Goal: Task Accomplishment & Management: Use online tool/utility

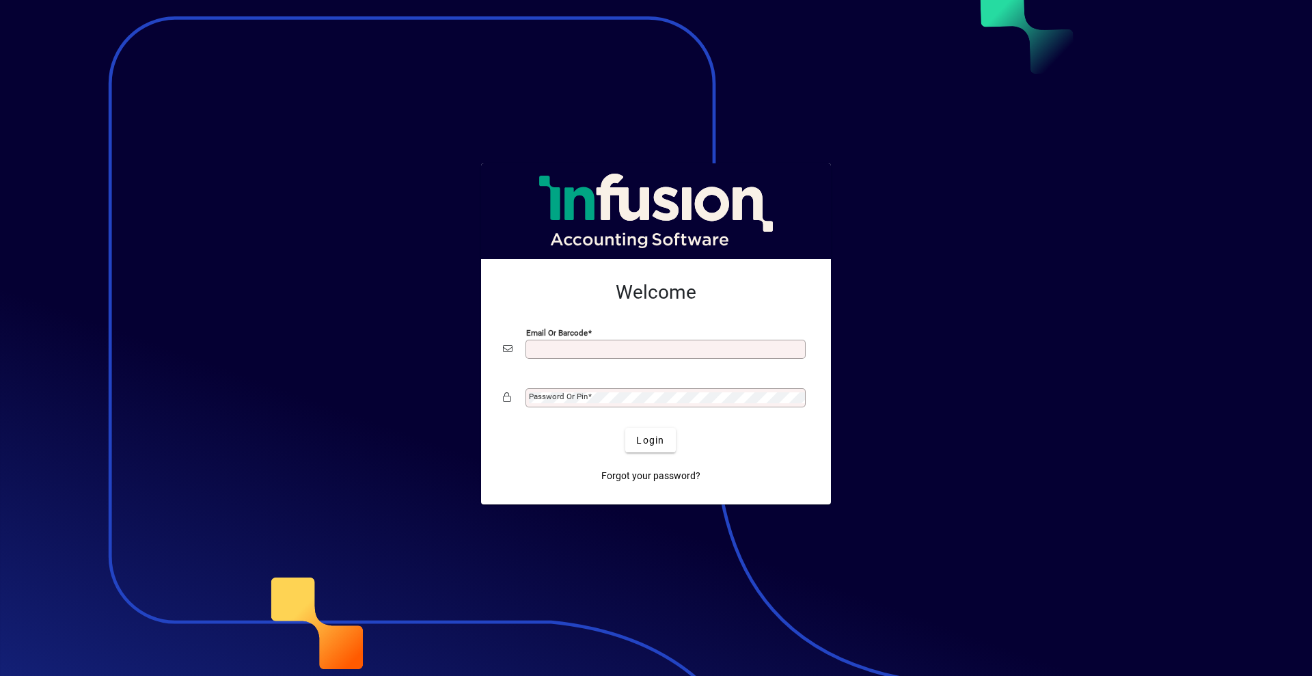
drag, startPoint x: 588, startPoint y: 349, endPoint x: 612, endPoint y: 357, distance: 25.5
click at [590, 349] on input "Email or Barcode" at bounding box center [667, 349] width 276 height 11
type input "**********"
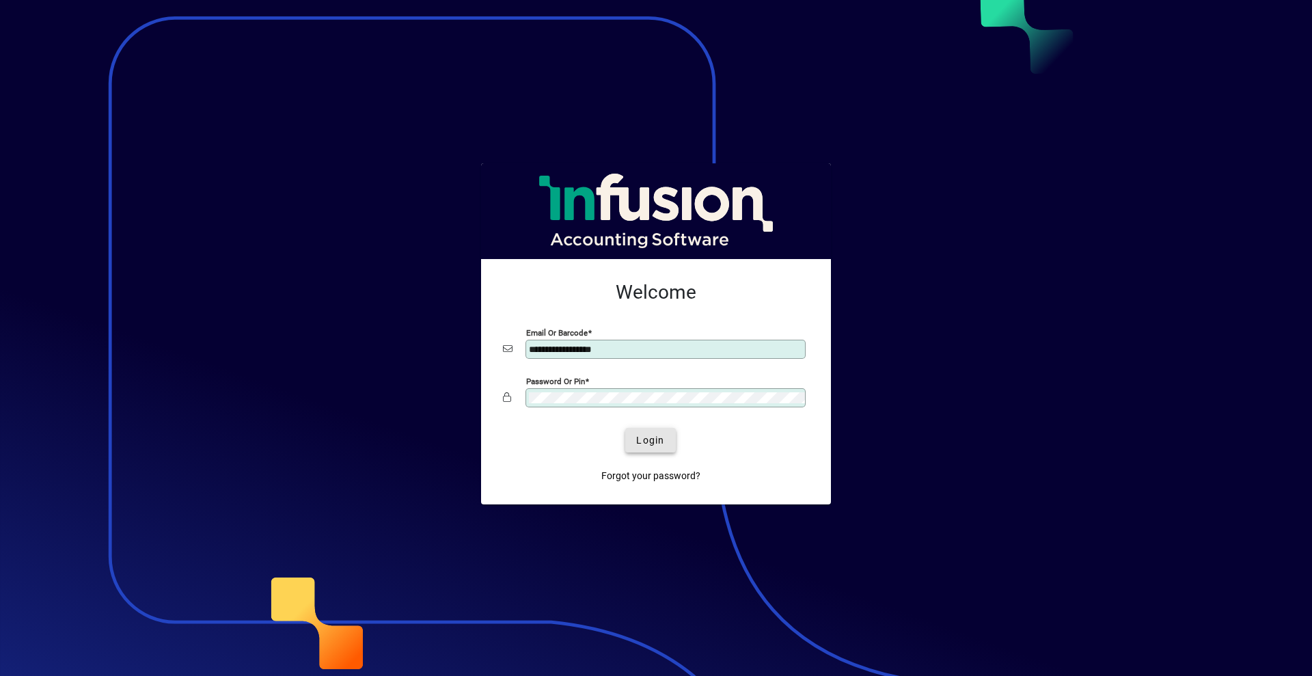
click at [663, 442] on span "Login" at bounding box center [650, 440] width 28 height 14
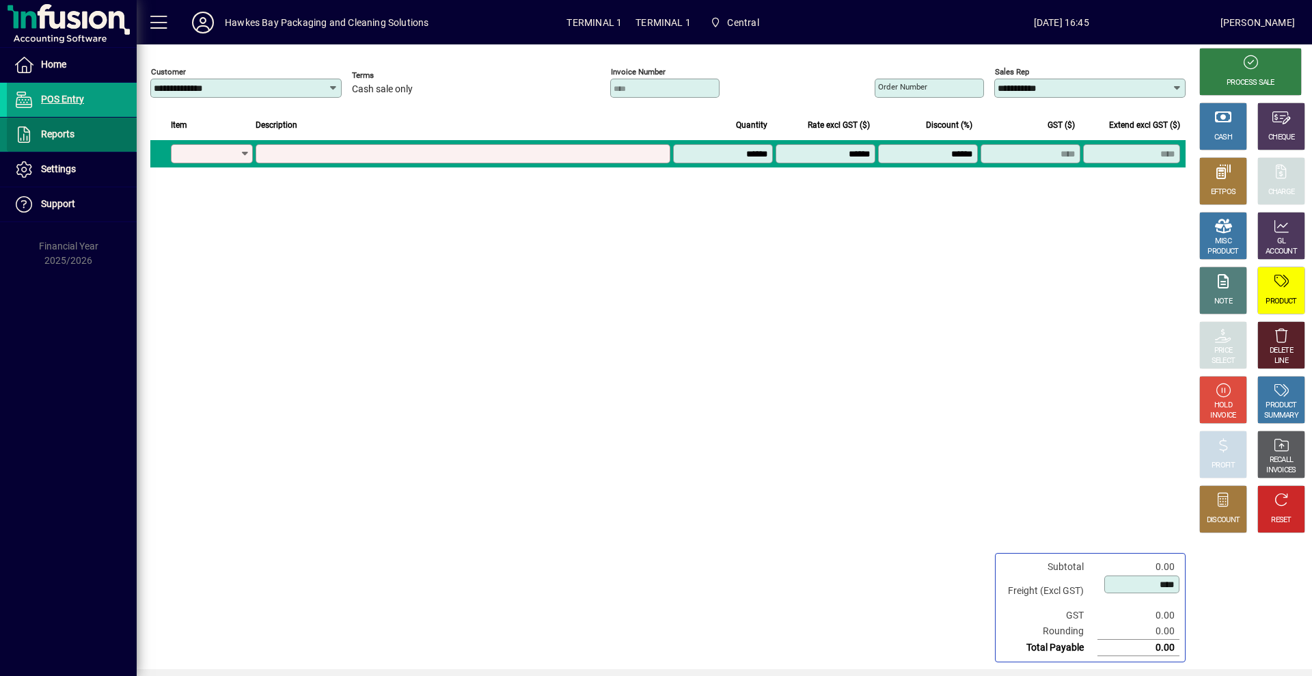
click at [62, 139] on span "Reports" at bounding box center [57, 133] width 33 height 11
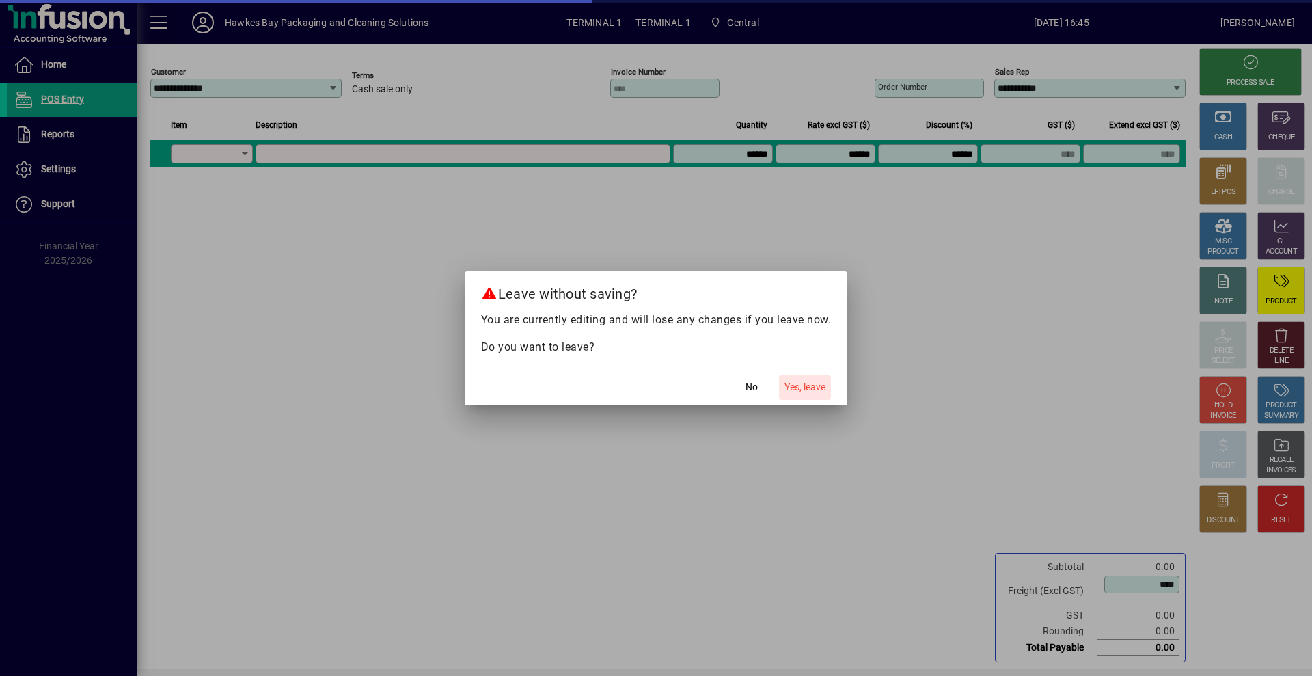
click at [811, 385] on span "Yes, leave" at bounding box center [805, 387] width 41 height 14
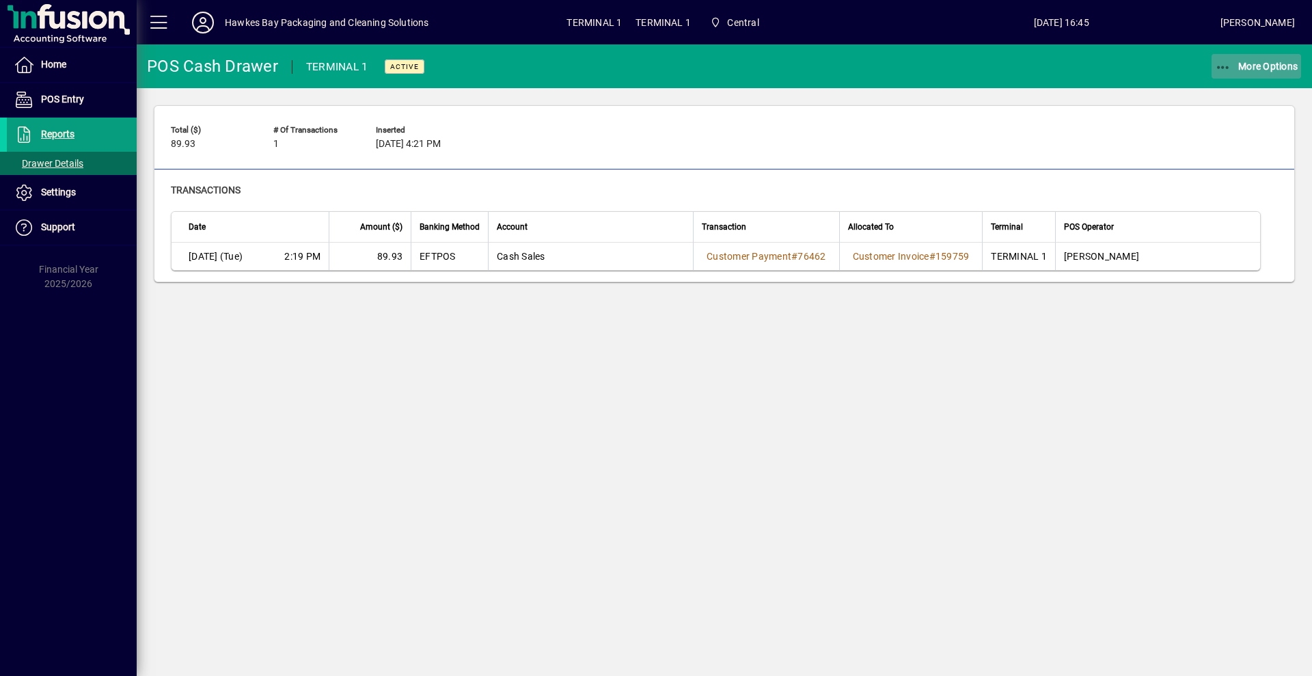
click at [1243, 68] on span "More Options" at bounding box center [1256, 66] width 83 height 11
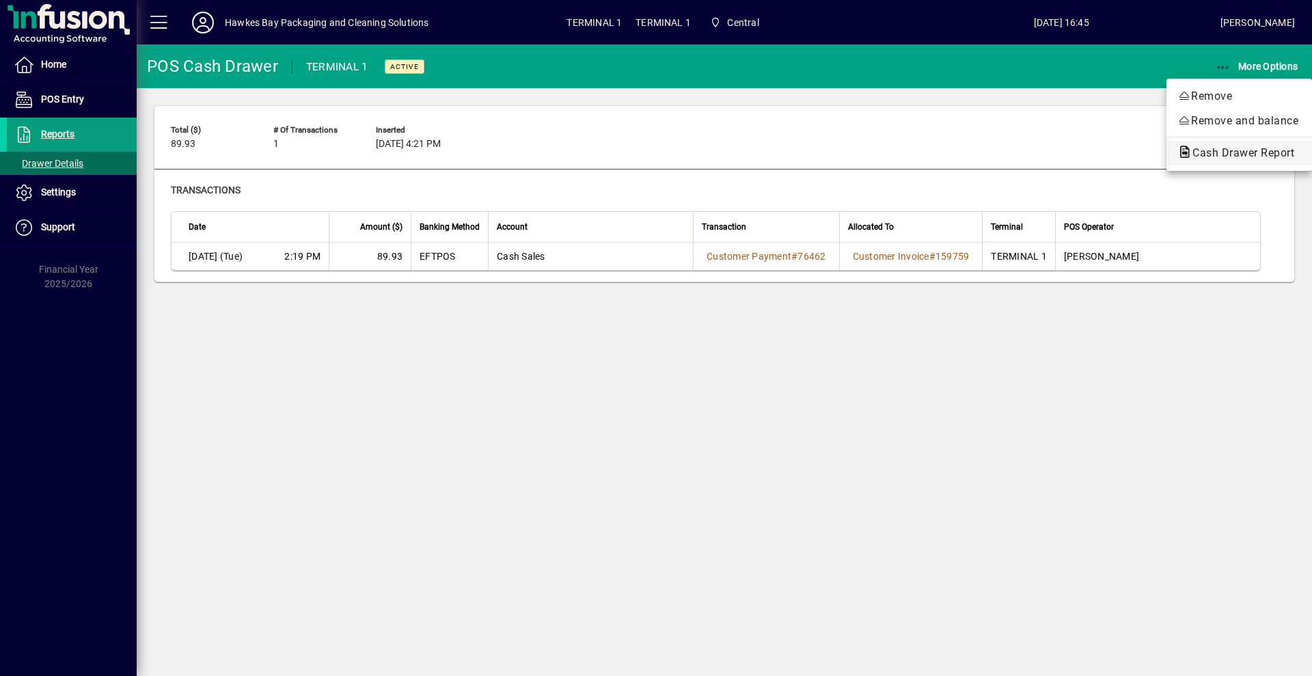
click at [1220, 156] on span "Cash Drawer Report" at bounding box center [1240, 152] width 124 height 13
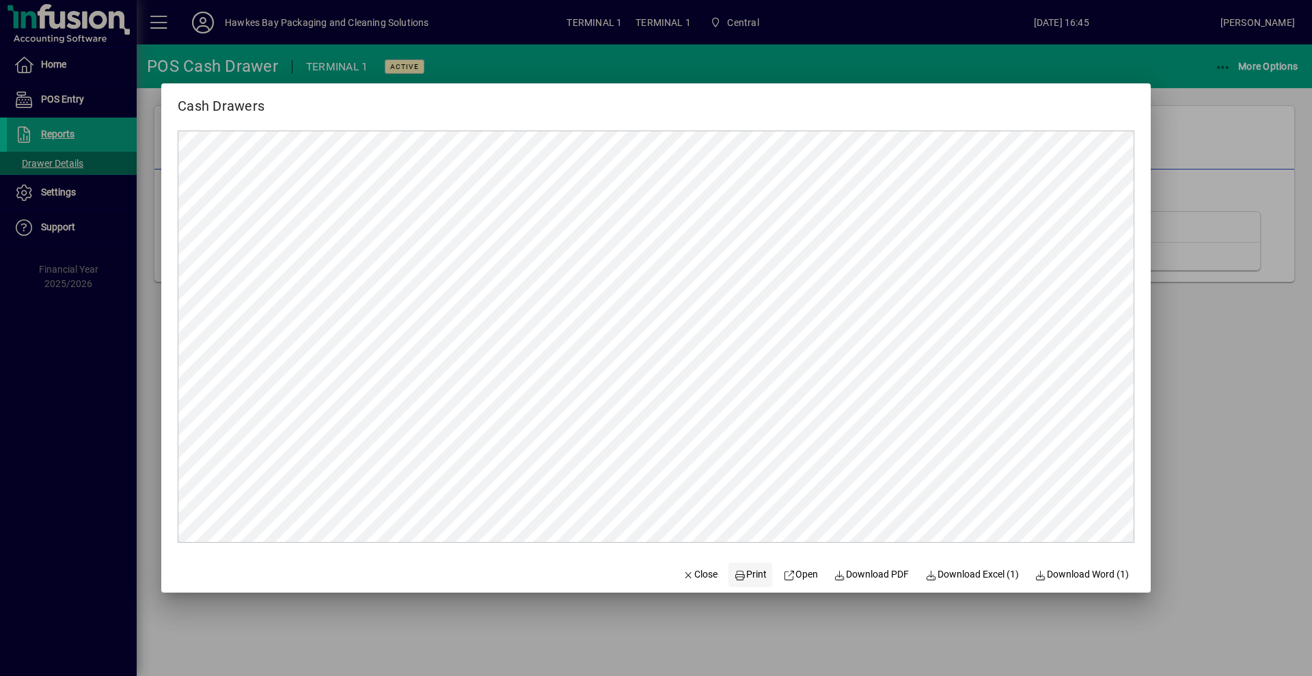
click at [734, 575] on icon at bounding box center [740, 576] width 12 height 10
click at [683, 579] on span "Close" at bounding box center [701, 574] width 36 height 14
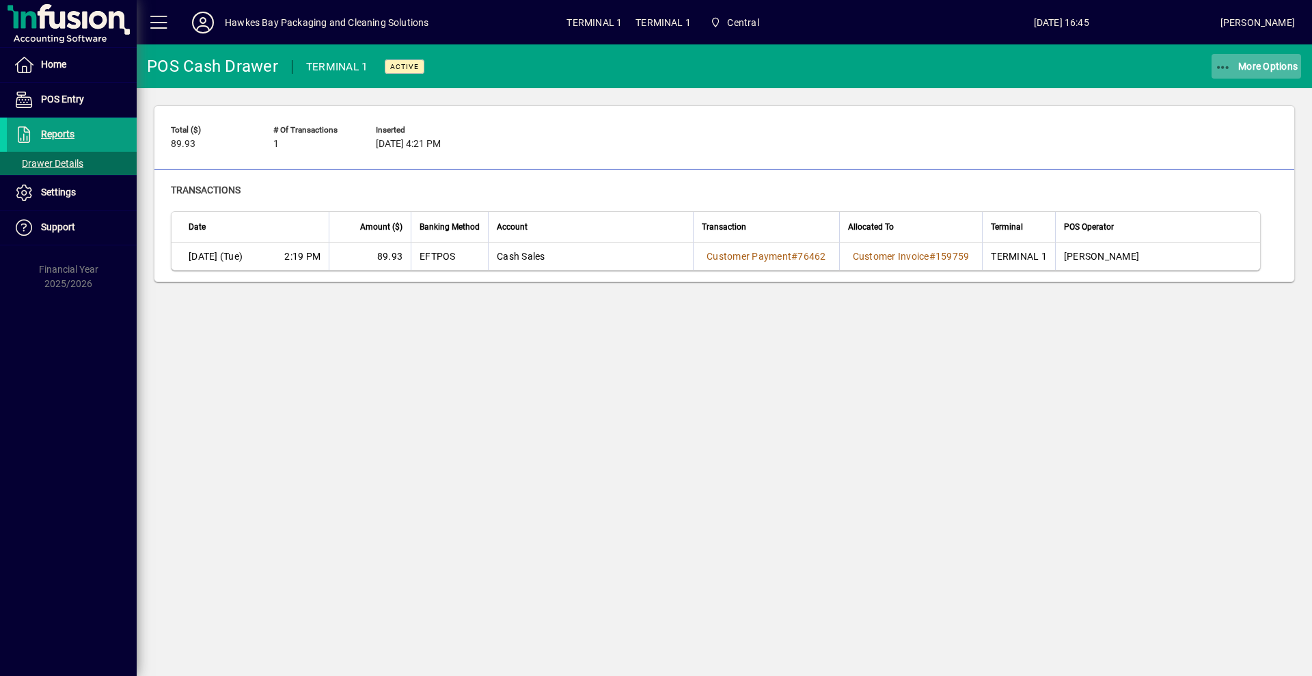
click at [1256, 64] on span "More Options" at bounding box center [1256, 66] width 83 height 11
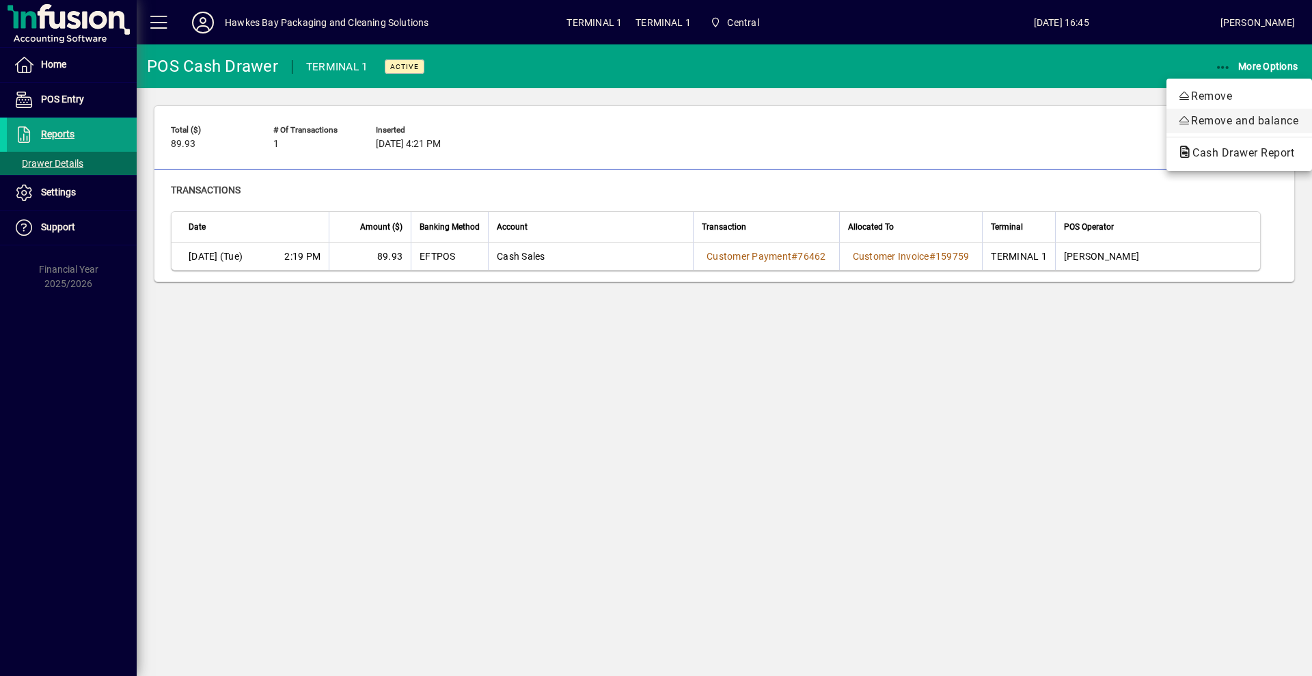
click at [1221, 120] on span "Remove and balance" at bounding box center [1240, 121] width 124 height 16
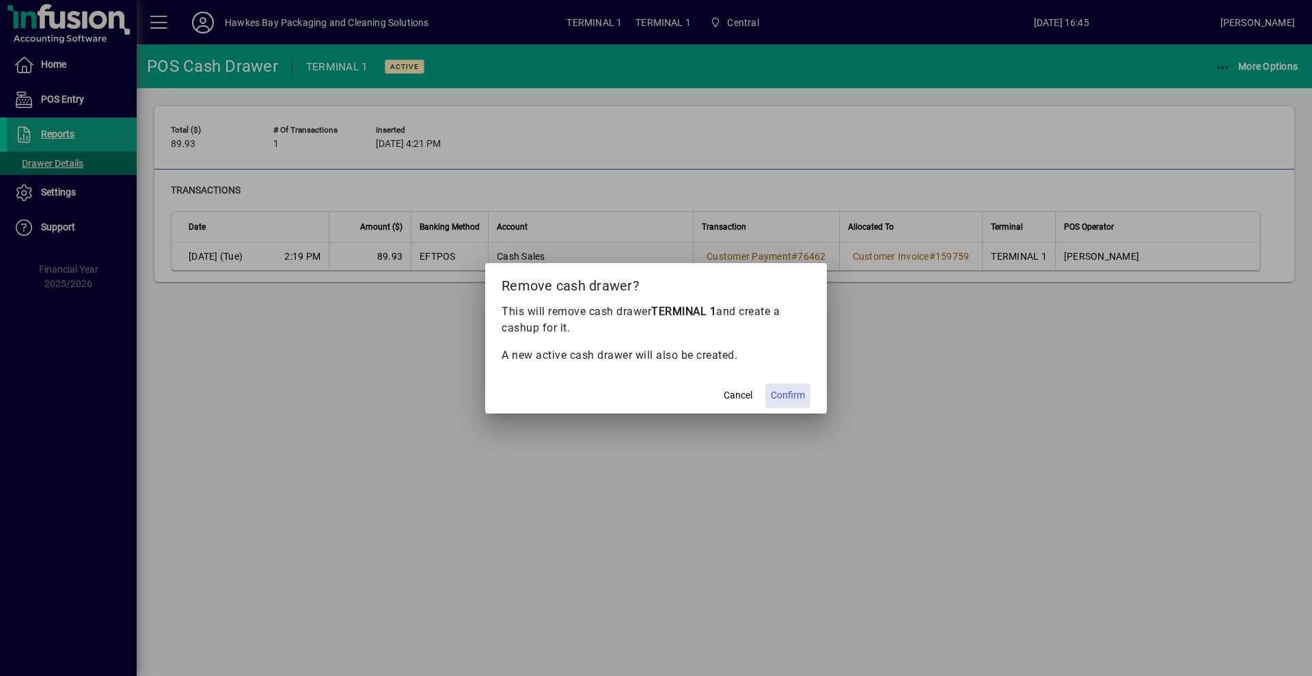
click at [777, 397] on span "Confirm" at bounding box center [788, 395] width 34 height 14
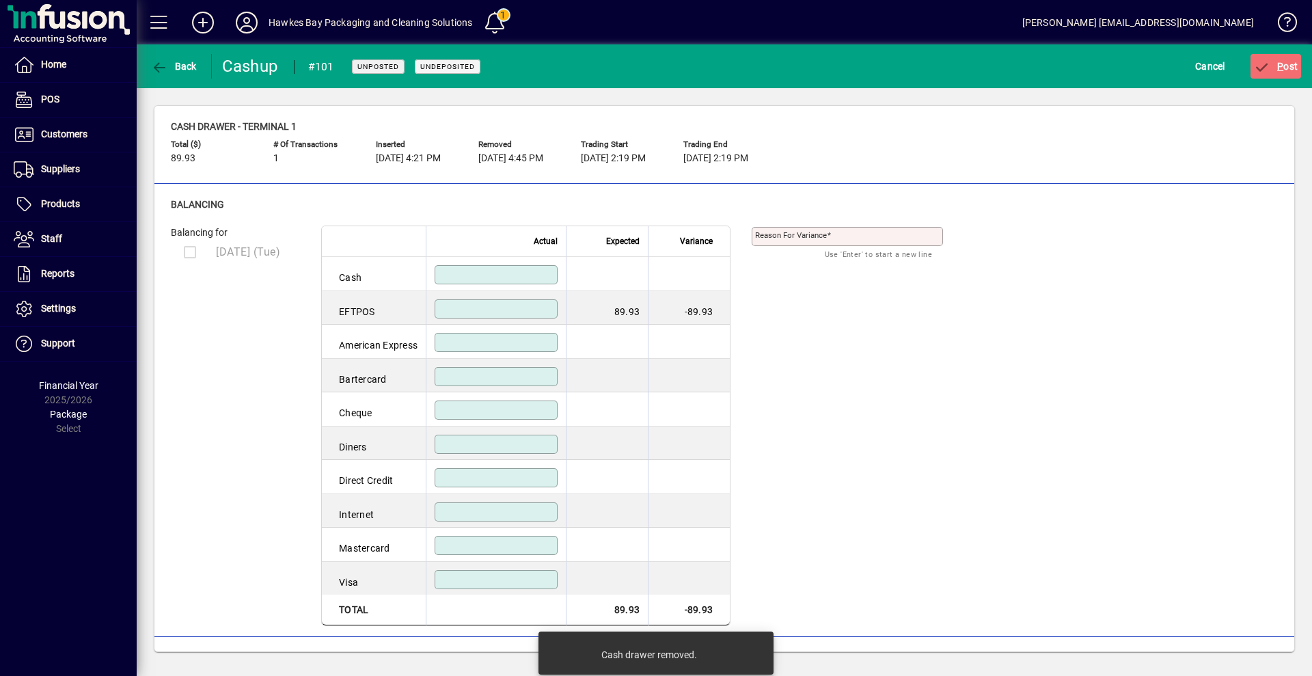
click at [470, 303] on input at bounding box center [497, 308] width 119 height 11
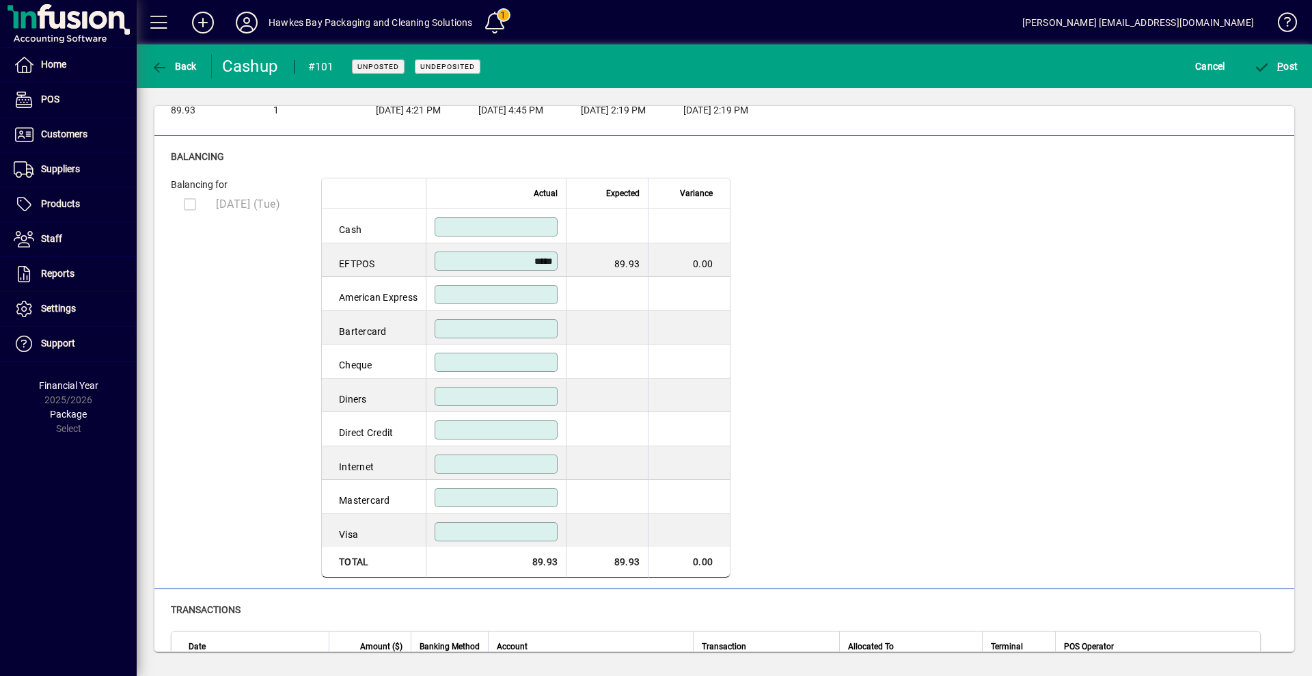
scroll to position [98, 0]
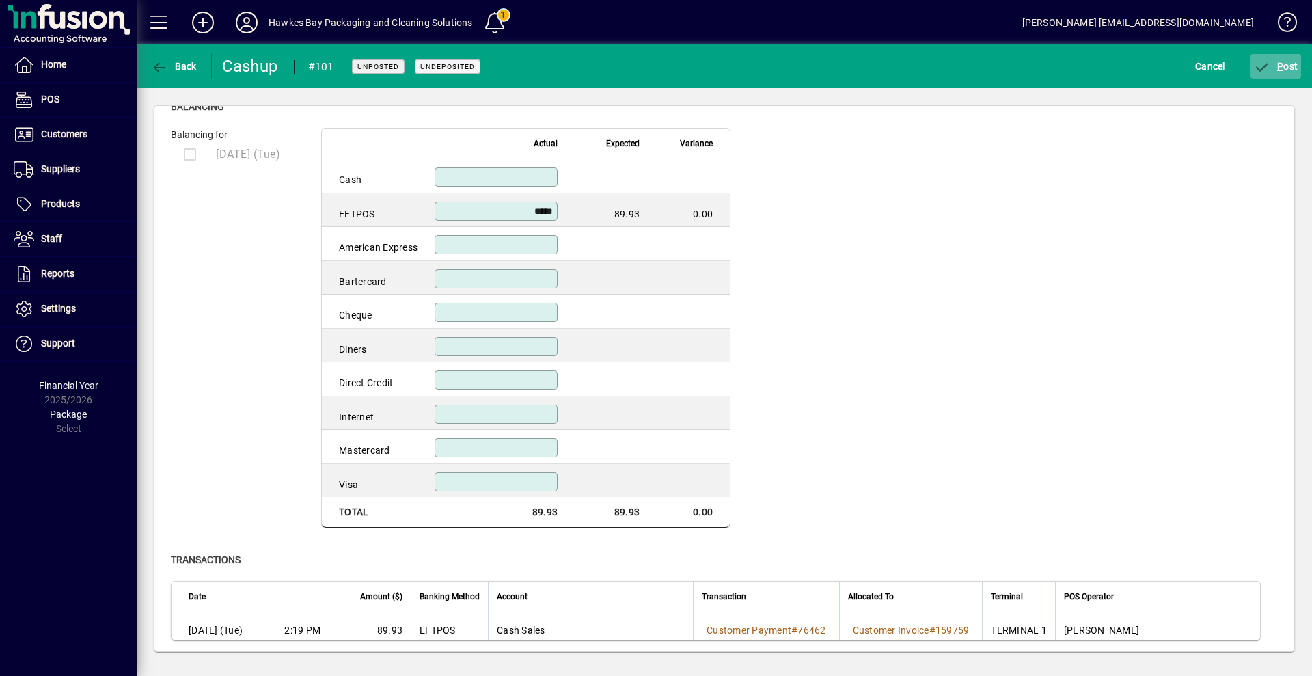
type input "*****"
click at [1276, 68] on span "P ost" at bounding box center [1276, 66] width 44 height 11
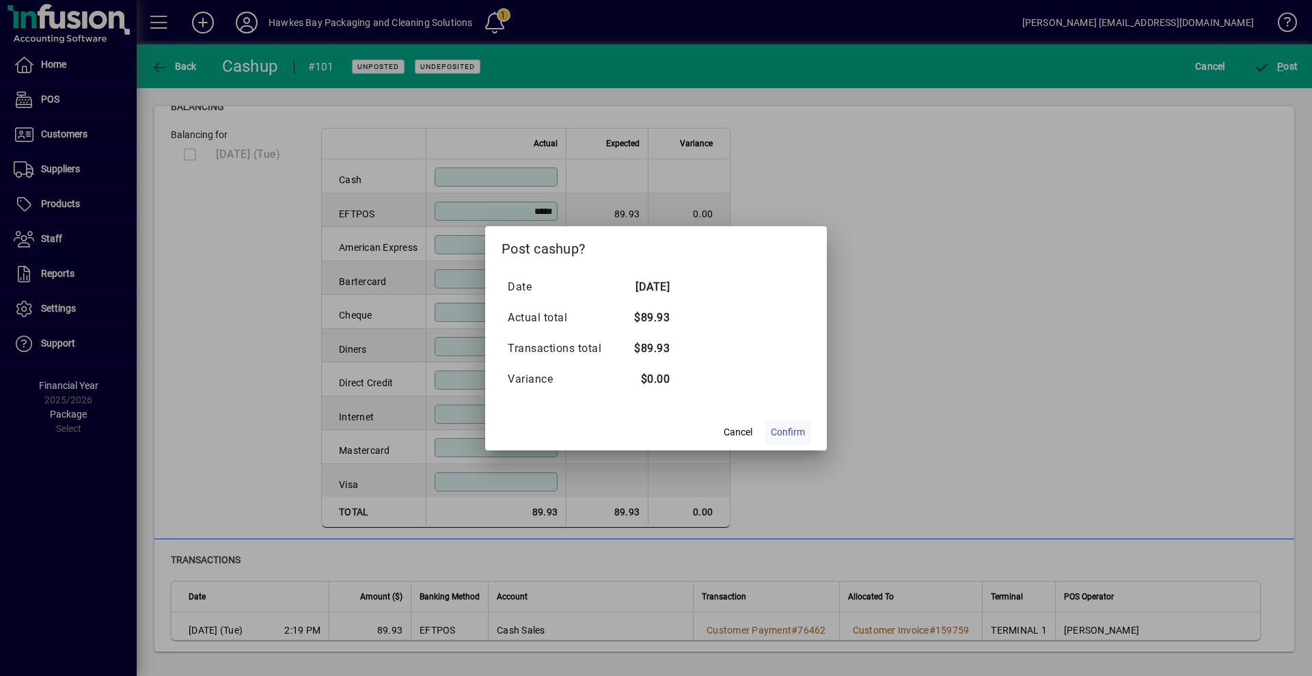
click at [785, 433] on span "Confirm" at bounding box center [788, 432] width 34 height 14
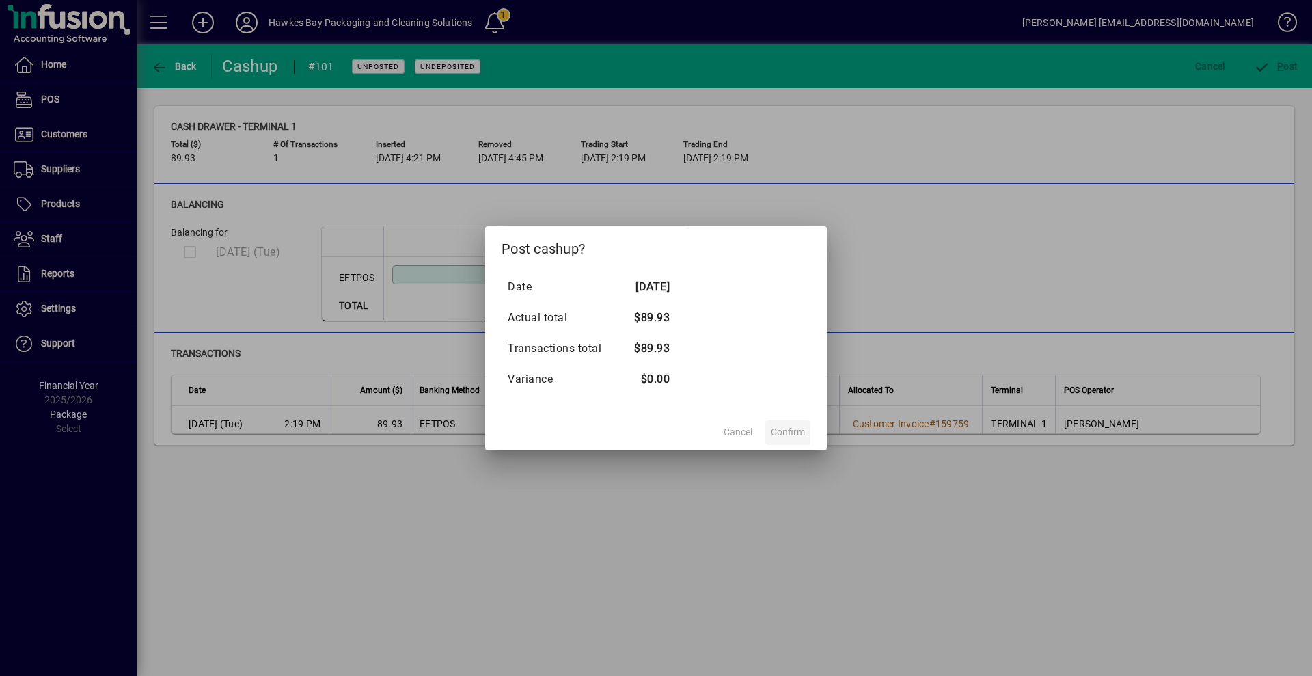
scroll to position [0, 0]
